Goal: Find specific page/section: Find specific page/section

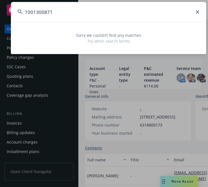
click at [69, 12] on input "1001300871" at bounding box center [108, 12] width 195 height 20
drag, startPoint x: 57, startPoint y: 9, endPoint x: -65, endPoint y: 6, distance: 122.0
click at [0, 6] on html "Accounts Overview Coverage Policies Policy changes SSC Cases Quoting plans Cont…" at bounding box center [104, 93] width 208 height 187
type input "Aible, Inc."
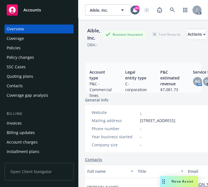
click at [18, 48] on div "Policies" at bounding box center [14, 48] width 14 height 9
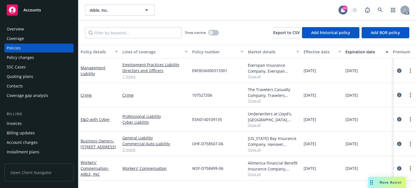
click at [208, 51] on div "Effective date" at bounding box center [319, 52] width 31 height 6
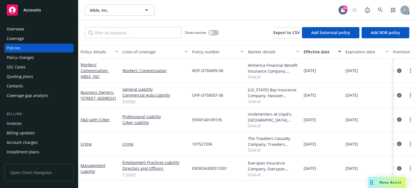
click at [208, 51] on div "Effective date" at bounding box center [319, 52] width 31 height 6
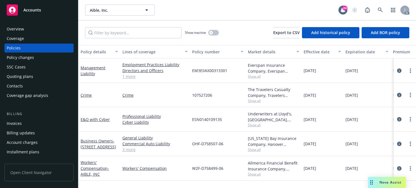
click at [208, 51] on div "Effective date" at bounding box center [319, 52] width 31 height 6
